Goal: Use online tool/utility: Utilize a website feature to perform a specific function

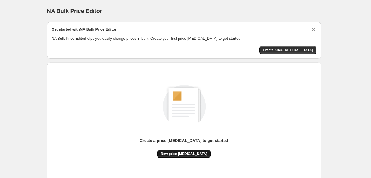
click at [184, 157] on button "New price [MEDICAL_DATA]" at bounding box center [183, 154] width 53 height 8
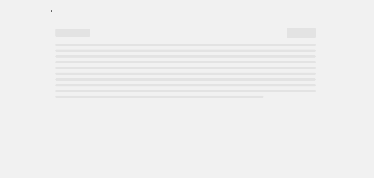
select select "percentage"
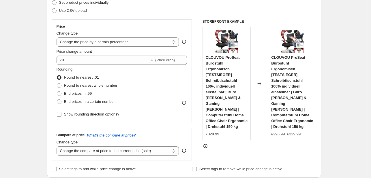
scroll to position [87, 0]
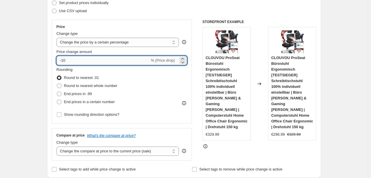
click at [113, 58] on input "-10" at bounding box center [103, 60] width 93 height 9
type input "-1"
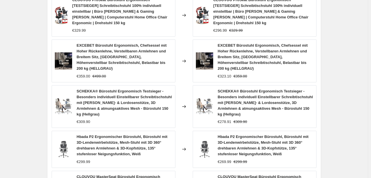
scroll to position [471, 0]
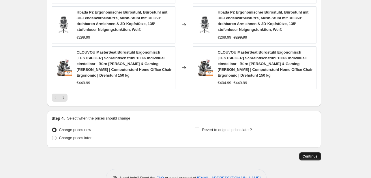
type input "-30"
click at [320, 153] on button "Continue" at bounding box center [311, 157] width 22 height 8
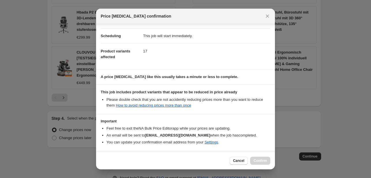
scroll to position [64, 0]
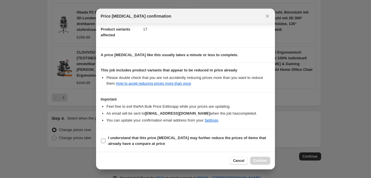
click at [161, 136] on b "I understand that this price change job may further reduce the prices of items …" at bounding box center [187, 141] width 158 height 10
click at [106, 139] on input "I understand that this price change job may further reduce the prices of items …" at bounding box center [103, 141] width 5 height 5
checkbox input "true"
click at [258, 161] on span "Confirm" at bounding box center [260, 161] width 13 height 5
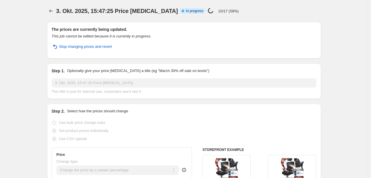
select select "percentage"
